Goal: Information Seeking & Learning: Check status

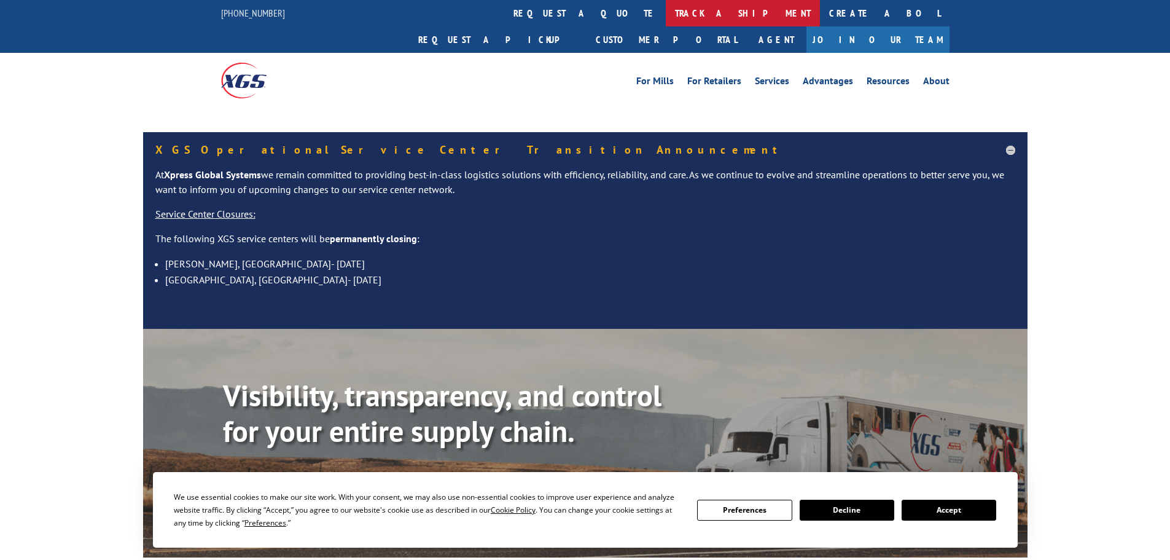
click at [666, 11] on link "track a shipment" at bounding box center [743, 13] width 154 height 26
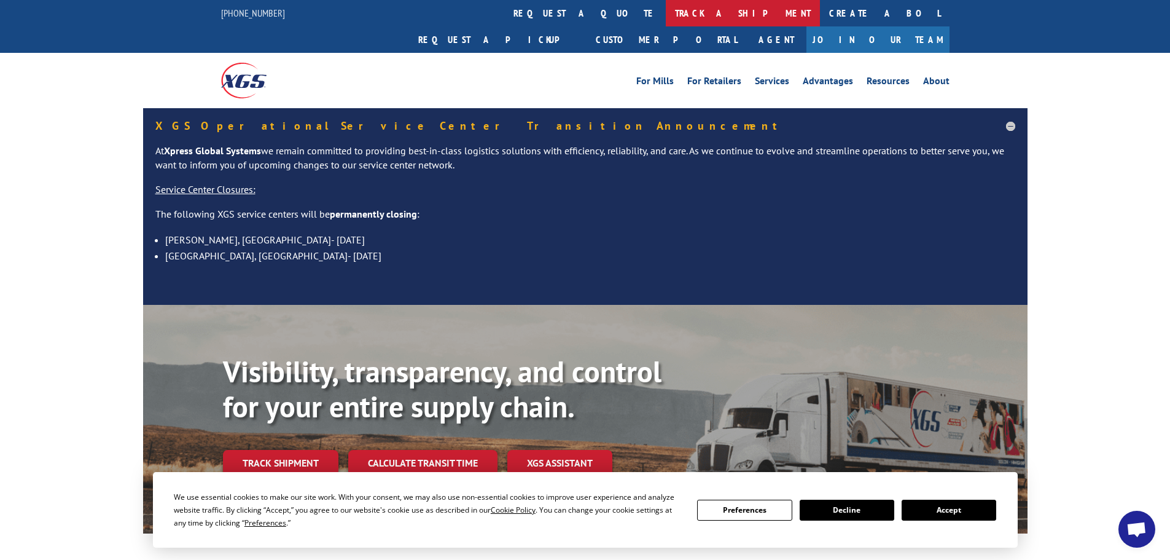
click at [666, 14] on link "track a shipment" at bounding box center [743, 13] width 154 height 26
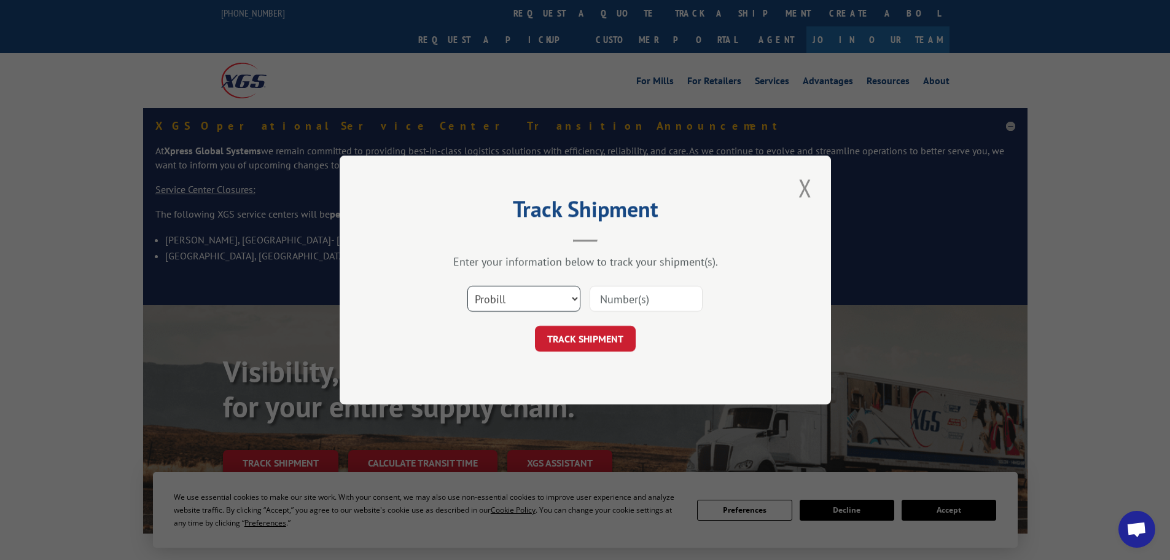
drag, startPoint x: 511, startPoint y: 298, endPoint x: 513, endPoint y: 304, distance: 6.4
click at [512, 298] on select "Select category... Probill BOL PO" at bounding box center [524, 299] width 113 height 26
select select "bol"
click at [468, 286] on select "Select category... Probill BOL PO" at bounding box center [524, 299] width 113 height 26
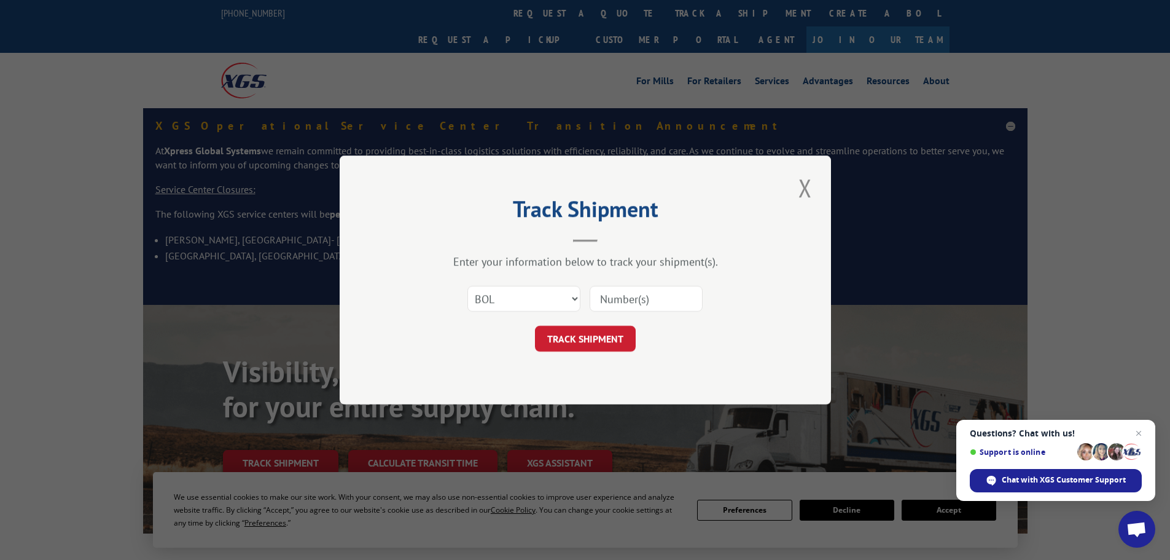
click at [614, 302] on input at bounding box center [646, 299] width 113 height 26
paste input "423652"
type input "423652"
click at [589, 339] on button "TRACK SHIPMENT" at bounding box center [585, 339] width 101 height 26
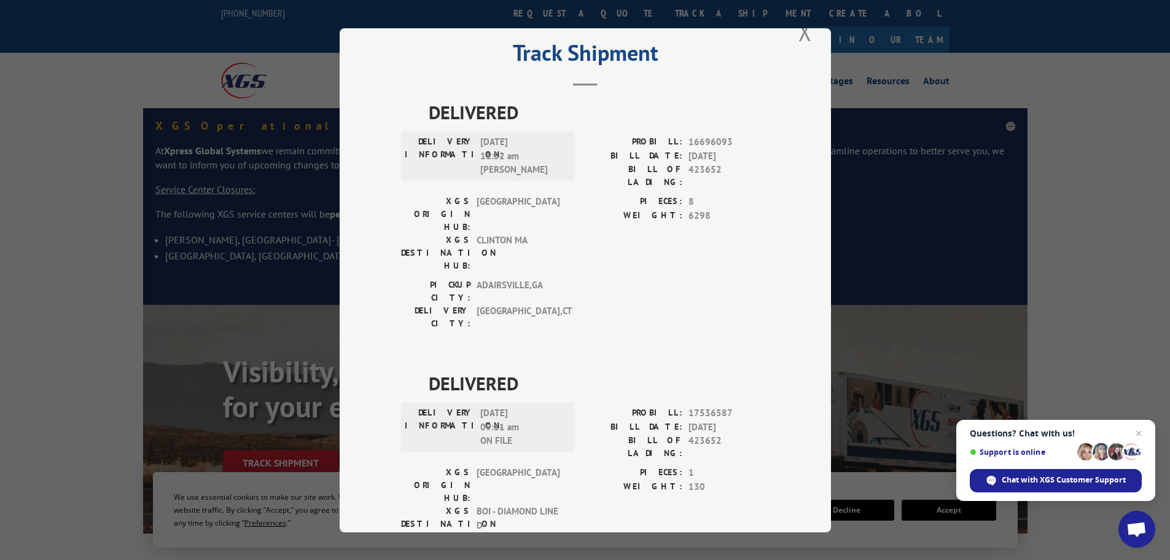
scroll to position [52, 0]
